Goal: Information Seeking & Learning: Learn about a topic

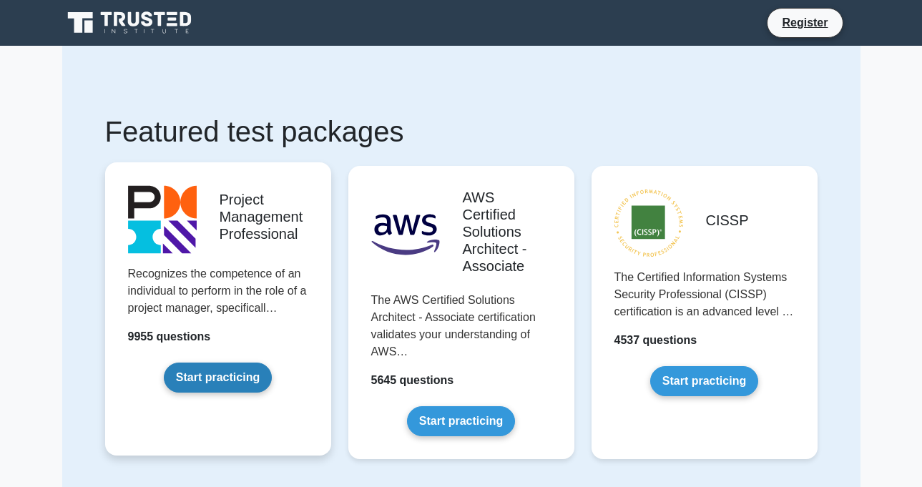
click at [210, 373] on link "Start practicing" at bounding box center [218, 377] width 108 height 30
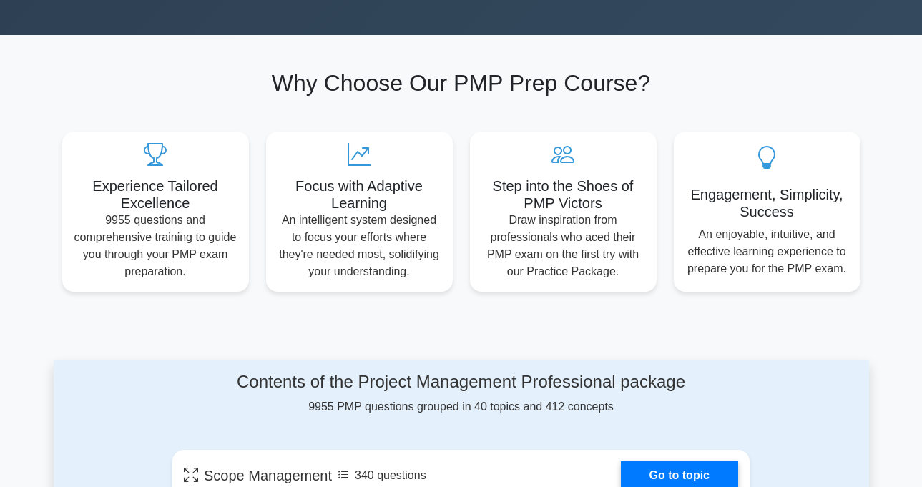
scroll to position [429, 0]
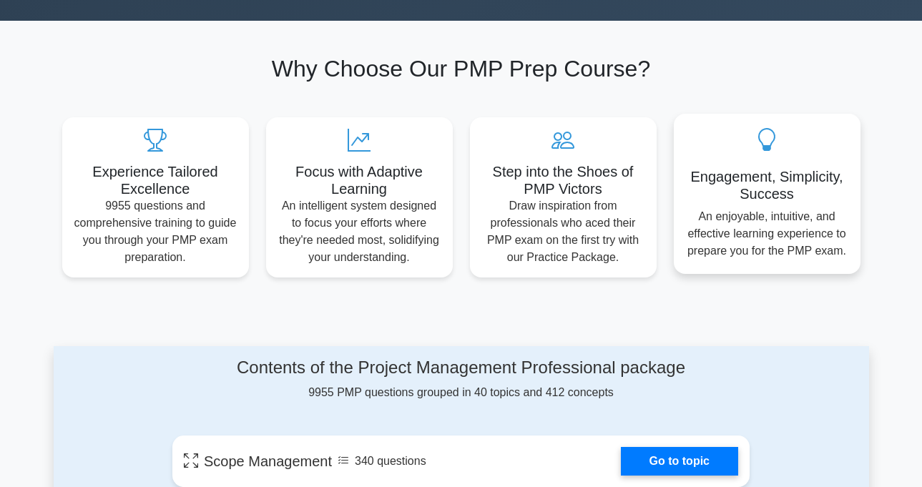
click at [753, 207] on div "Engagement, Simplicity, Success An enjoyable, intuitive, and effective learning…" at bounding box center [766, 194] width 187 height 160
click at [752, 184] on h5 "Engagement, Simplicity, Success" at bounding box center [767, 185] width 164 height 34
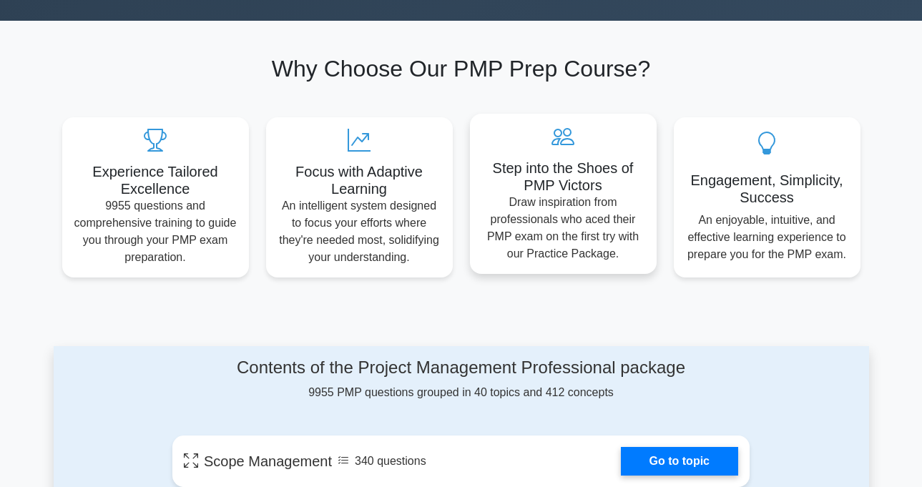
click at [611, 162] on h5 "Step into the Shoes of PMP Victors" at bounding box center [563, 176] width 164 height 34
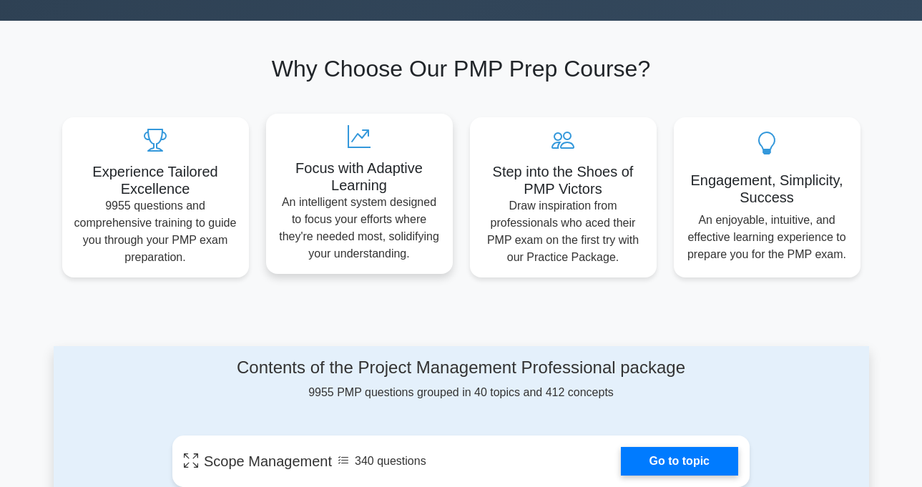
click at [385, 140] on icon at bounding box center [359, 136] width 164 height 23
click at [385, 141] on icon at bounding box center [359, 136] width 164 height 23
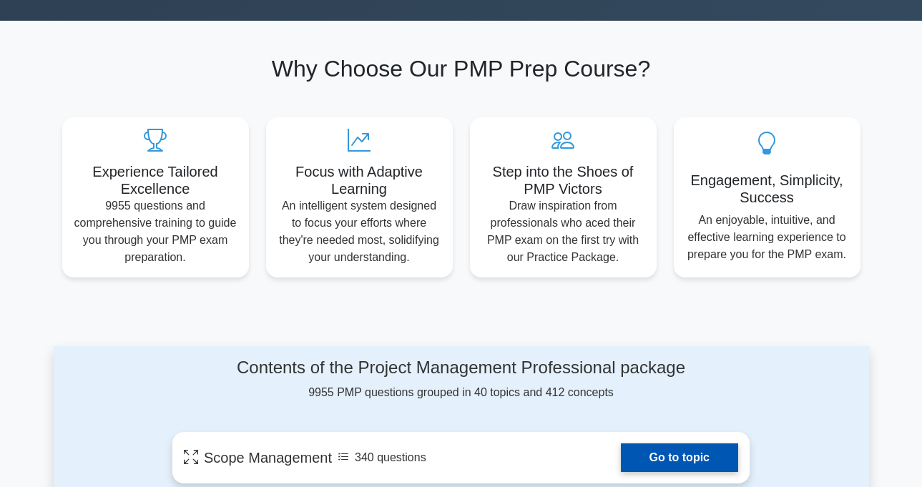
click at [702, 455] on link "Go to topic" at bounding box center [679, 457] width 117 height 29
